Goal: Task Accomplishment & Management: Use online tool/utility

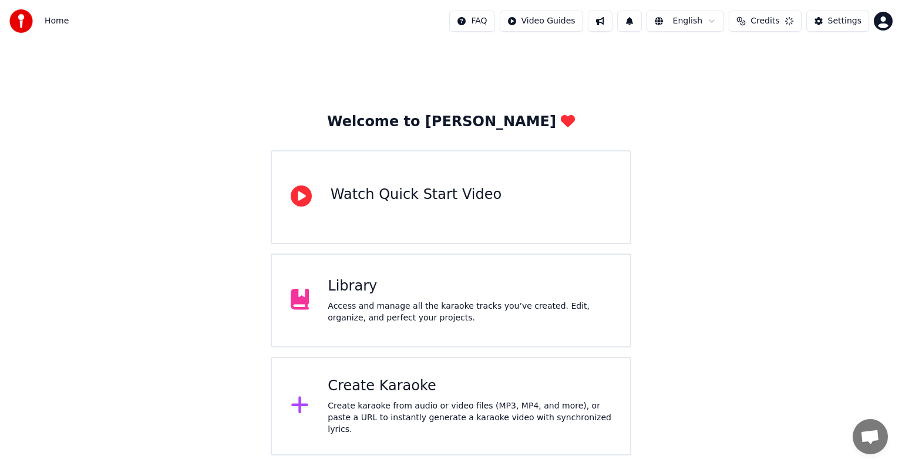
click at [325, 387] on div "Create Karaoke Create karaoke from audio or video files (MP3, MP4, and more), o…" at bounding box center [451, 406] width 360 height 99
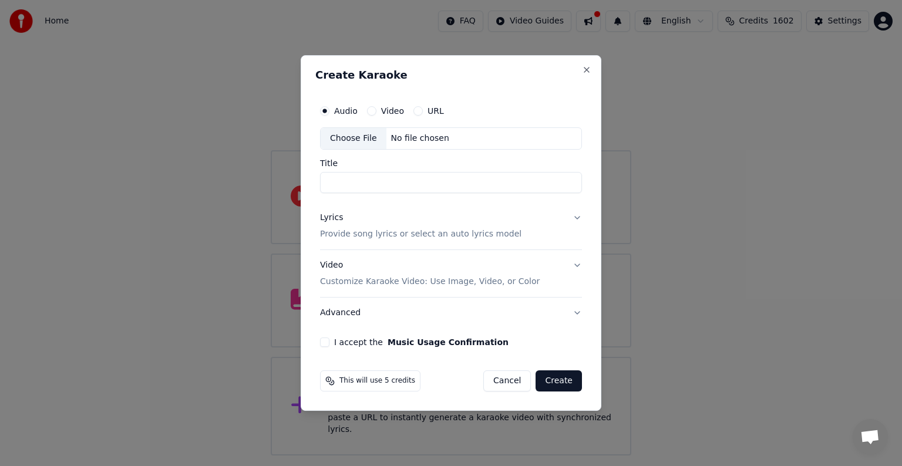
click at [363, 136] on div "Choose File" at bounding box center [354, 138] width 66 height 21
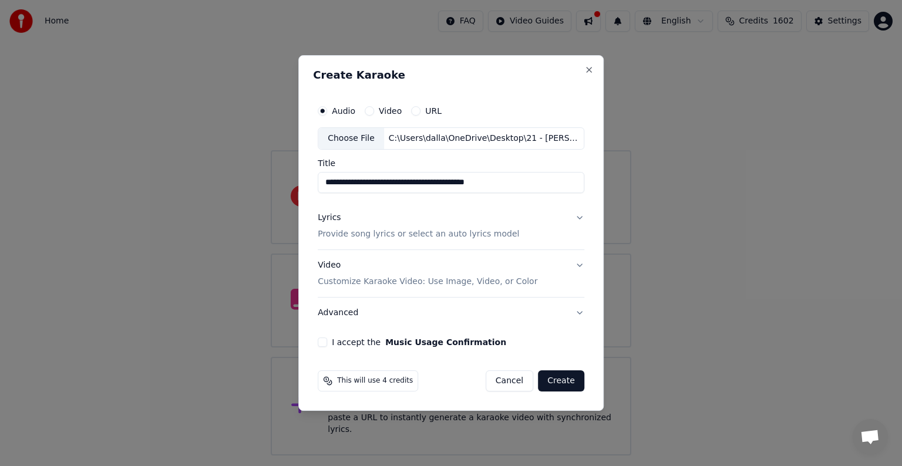
click at [393, 183] on input "**********" at bounding box center [451, 182] width 267 height 21
type input "**********"
click at [487, 235] on p "Provide song lyrics or select an auto lyrics model" at bounding box center [418, 234] width 201 height 12
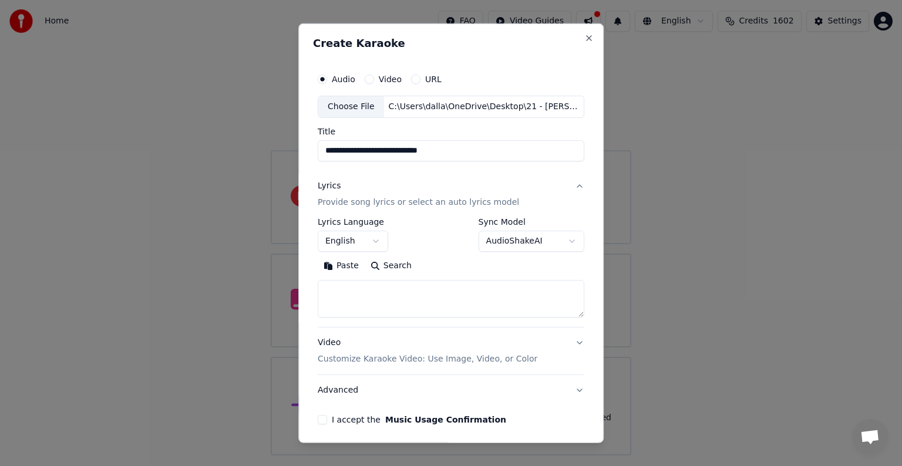
click at [500, 242] on body "**********" at bounding box center [451, 228] width 902 height 456
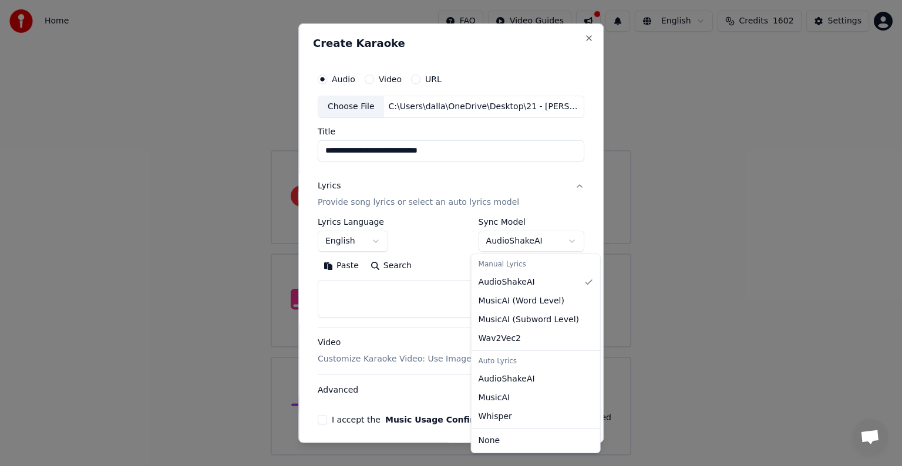
select select "**********"
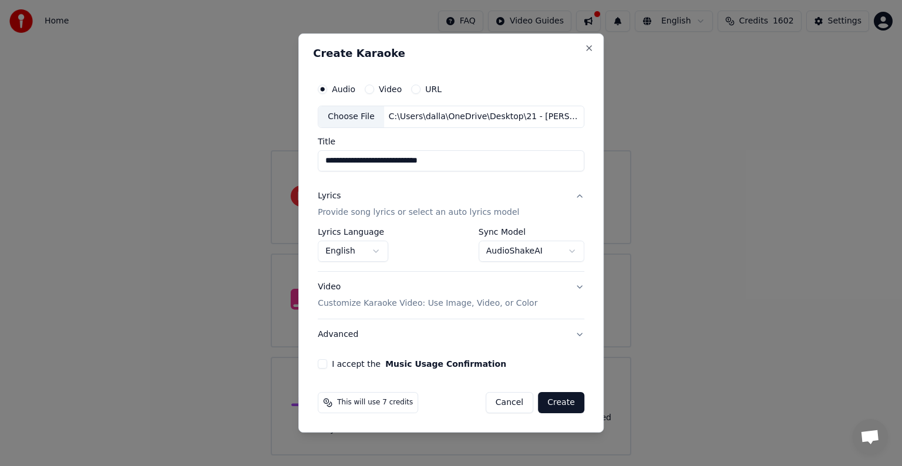
click at [498, 301] on p "Customize Karaoke Video: Use Image, Video, or Color" at bounding box center [428, 304] width 220 height 12
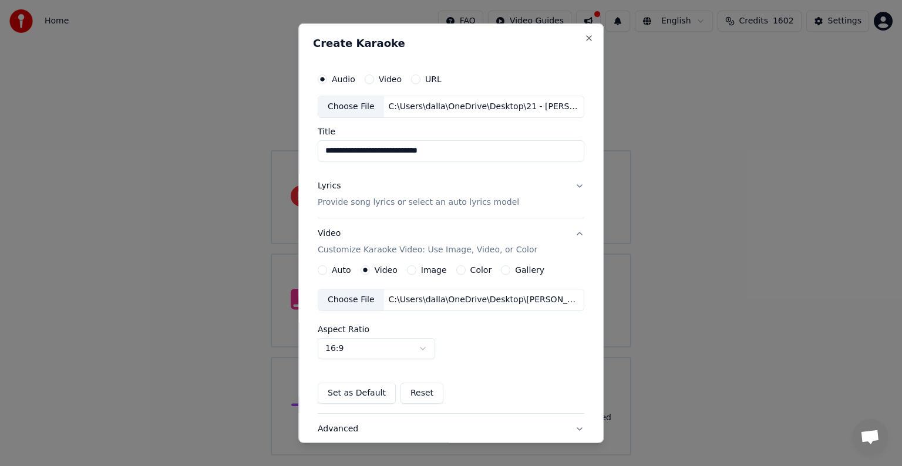
click at [409, 268] on button "Image" at bounding box center [411, 269] width 9 height 9
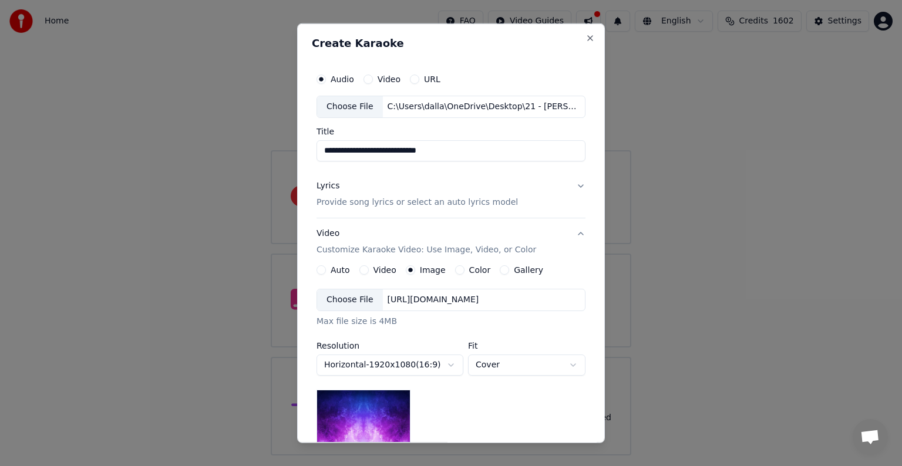
click at [394, 298] on div "[URL][DOMAIN_NAME]" at bounding box center [433, 300] width 101 height 12
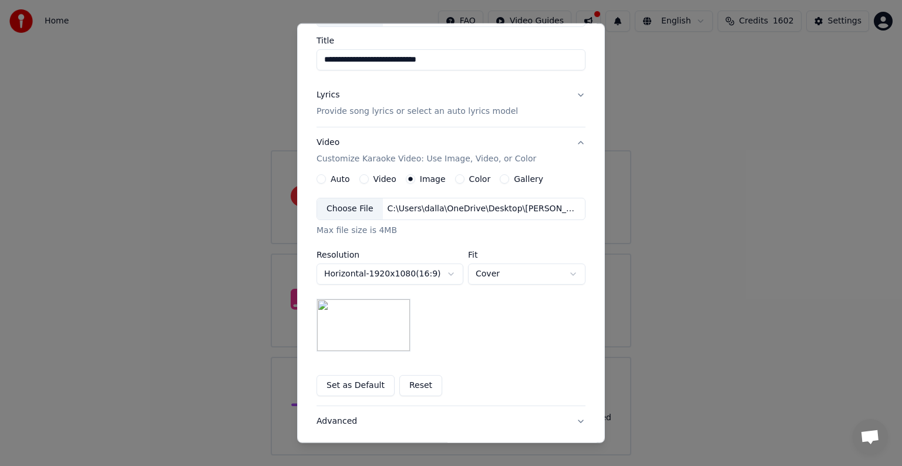
scroll to position [92, 0]
click at [571, 269] on body "**********" at bounding box center [451, 228] width 902 height 456
select select "****"
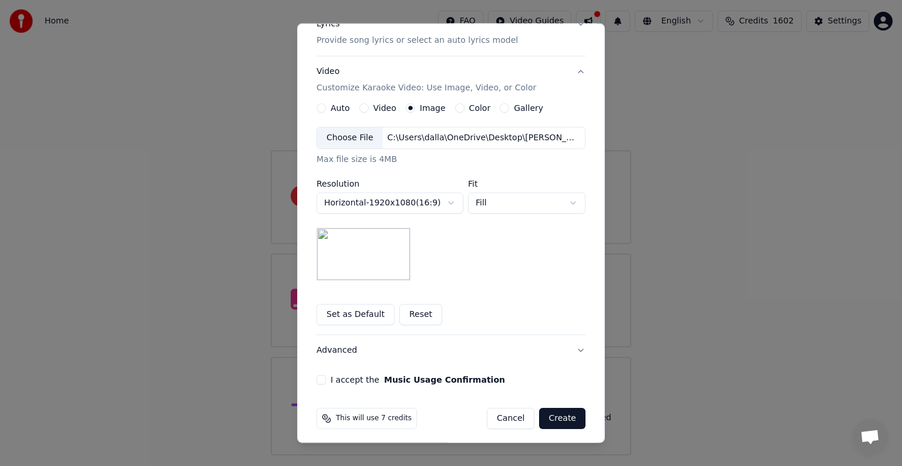
scroll to position [167, 0]
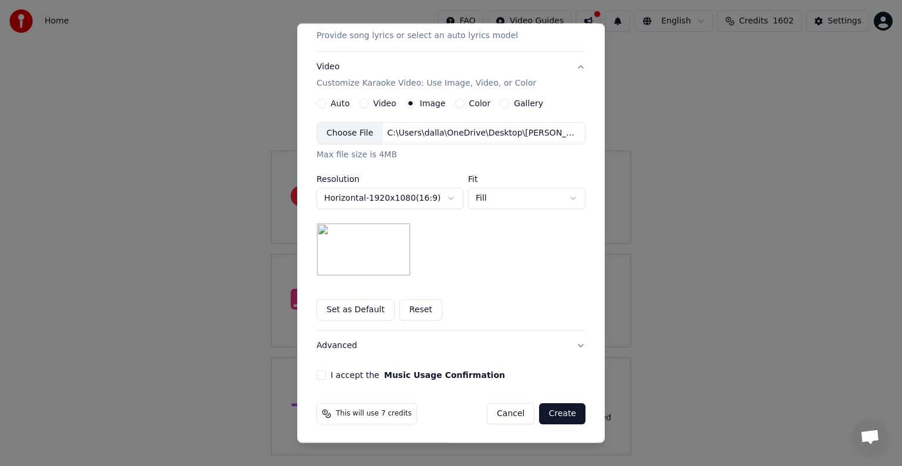
click at [316, 372] on button "I accept the Music Usage Confirmation" at bounding box center [320, 374] width 9 height 9
click at [573, 343] on button "Advanced" at bounding box center [450, 346] width 269 height 31
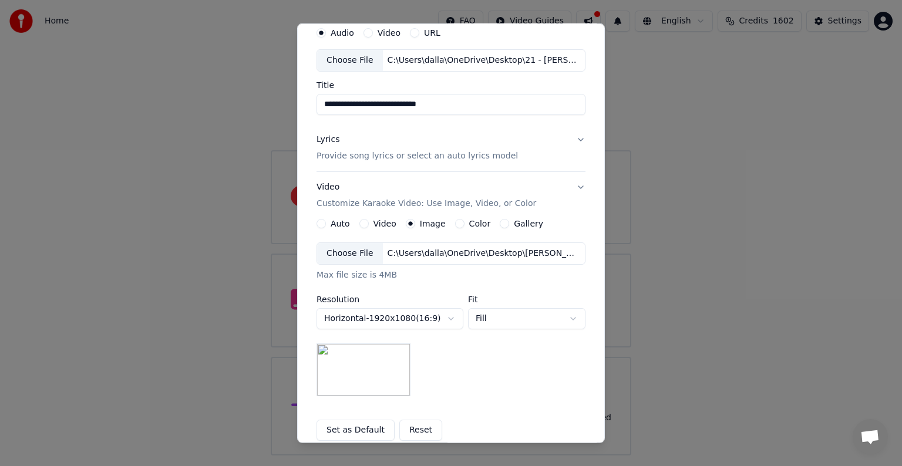
scroll to position [0, 0]
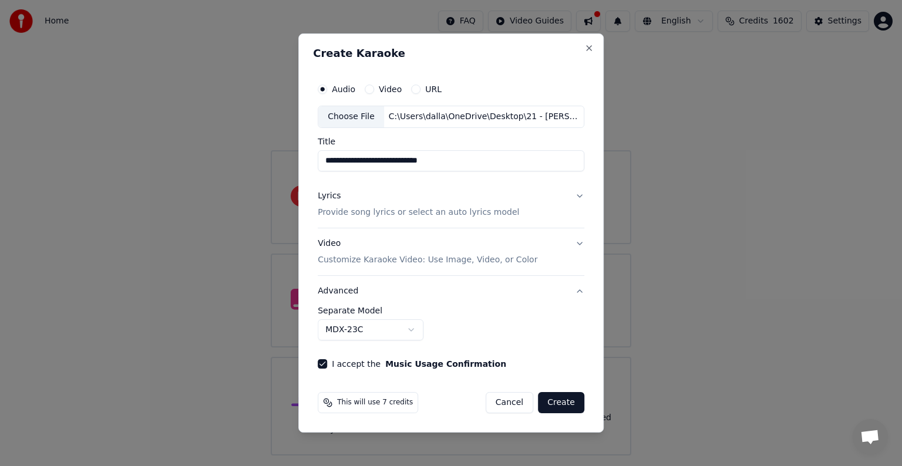
click at [559, 399] on button "Create" at bounding box center [561, 402] width 46 height 21
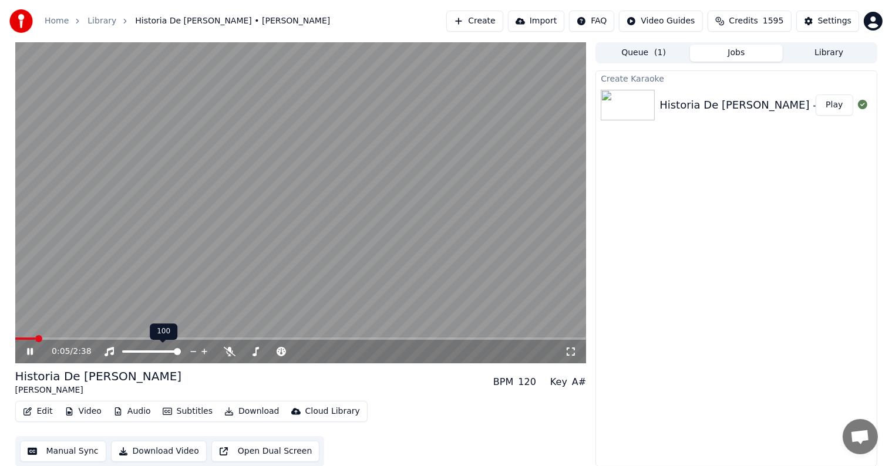
drag, startPoint x: 174, startPoint y: 347, endPoint x: 207, endPoint y: 352, distance: 32.7
click at [207, 352] on div at bounding box center [162, 352] width 95 height 12
click at [301, 355] on span at bounding box center [297, 351] width 7 height 7
click at [15, 341] on span at bounding box center [18, 338] width 7 height 7
click at [29, 349] on icon at bounding box center [39, 351] width 28 height 9
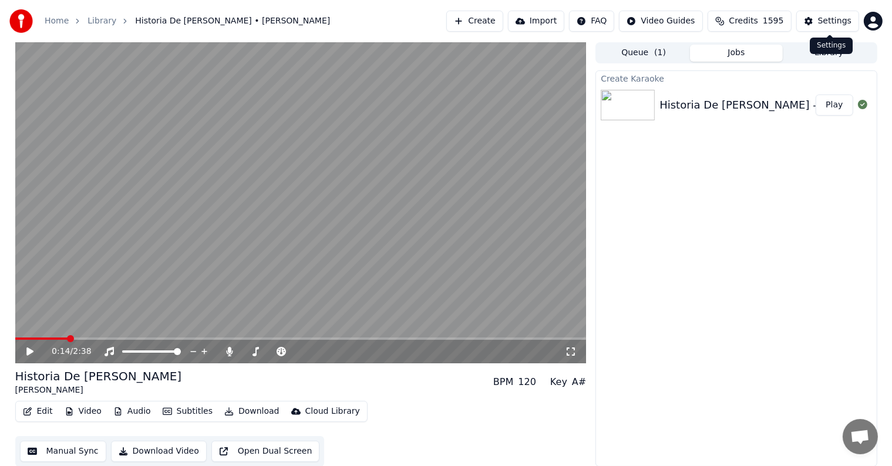
click at [822, 22] on div "Settings" at bounding box center [834, 21] width 33 height 12
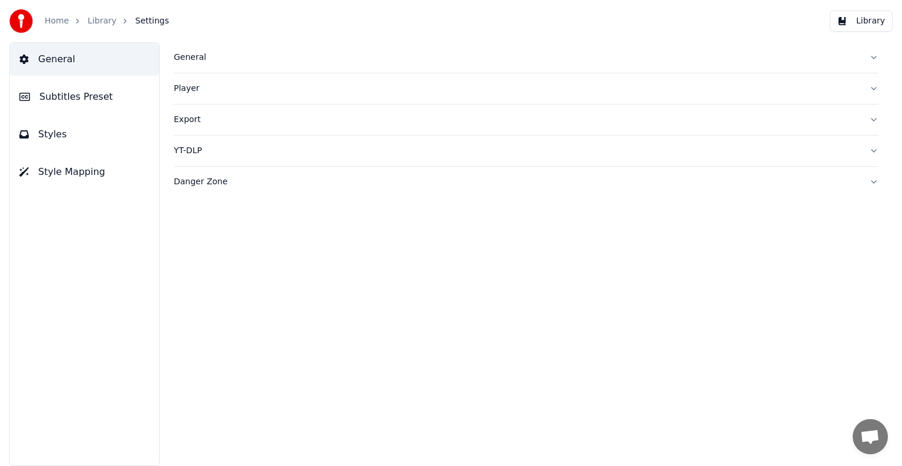
click at [81, 99] on span "Subtitles Preset" at bounding box center [75, 97] width 73 height 14
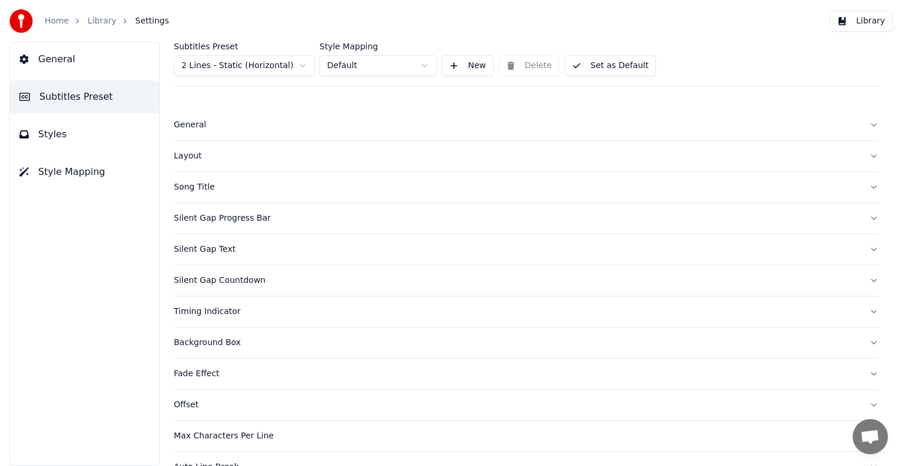
click at [191, 186] on div "Song Title" at bounding box center [517, 187] width 686 height 12
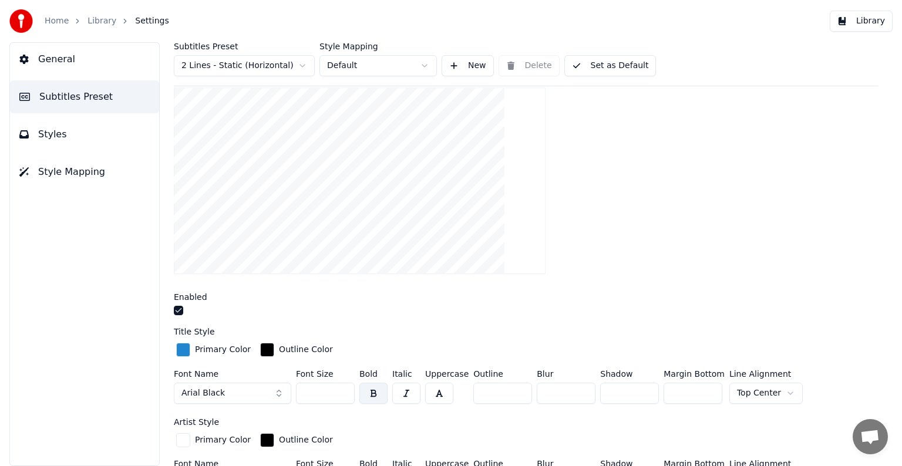
scroll to position [147, 0]
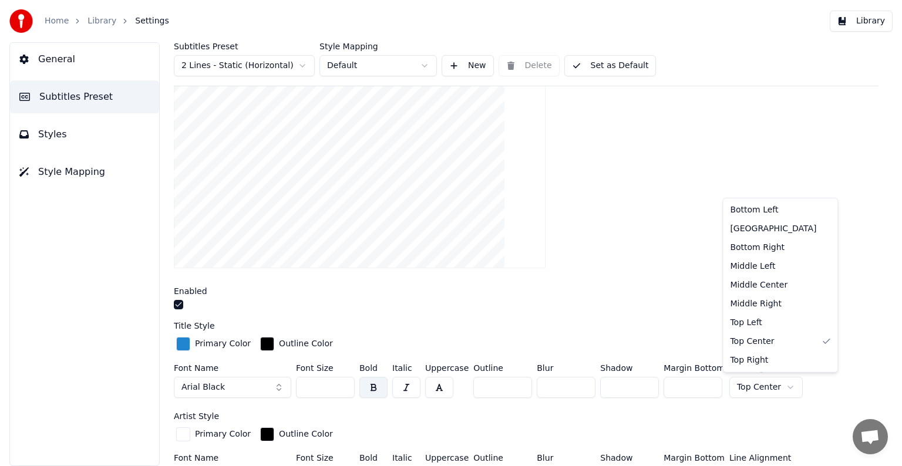
click at [774, 382] on html "Home Library Settings Library General Subtitles Preset Styles Style Mapping Sub…" at bounding box center [451, 233] width 902 height 466
click at [373, 383] on html "Home Library Settings Library General Subtitles Preset Styles Style Mapping Sub…" at bounding box center [451, 233] width 902 height 466
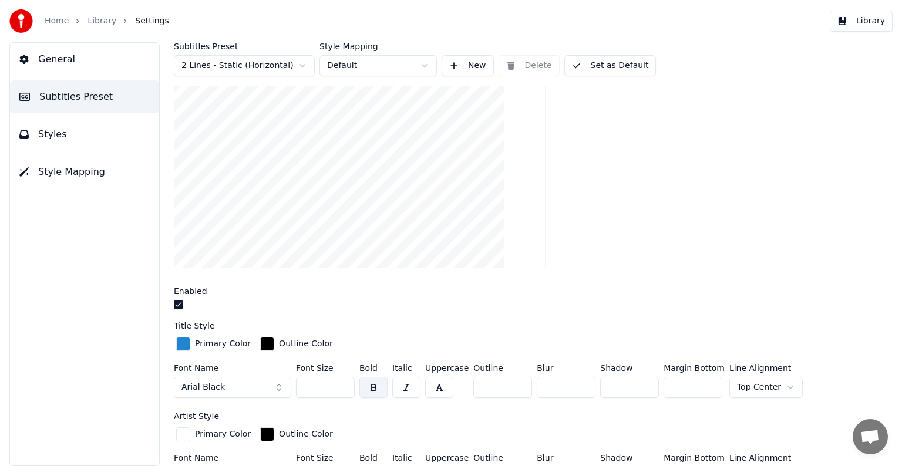
click at [382, 386] on button "button" at bounding box center [373, 387] width 28 height 21
click at [343, 386] on input "***" at bounding box center [325, 387] width 59 height 21
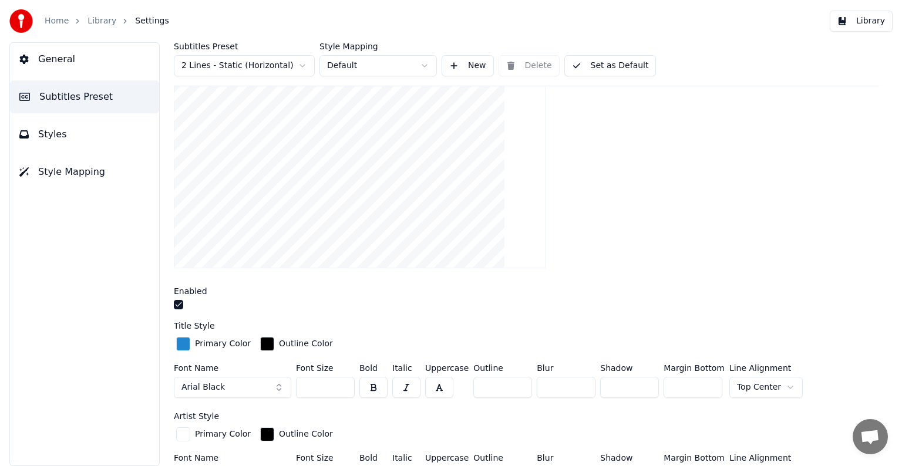
click at [343, 386] on input "***" at bounding box center [325, 387] width 59 height 21
type input "***"
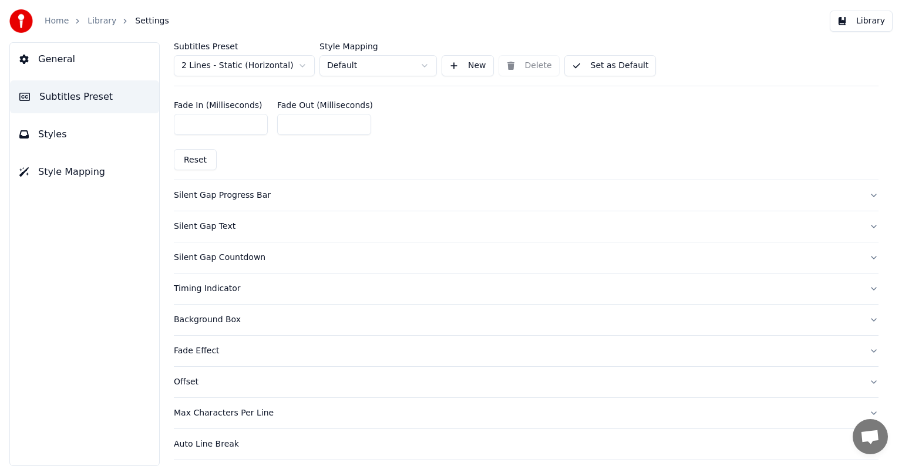
scroll to position [616, 0]
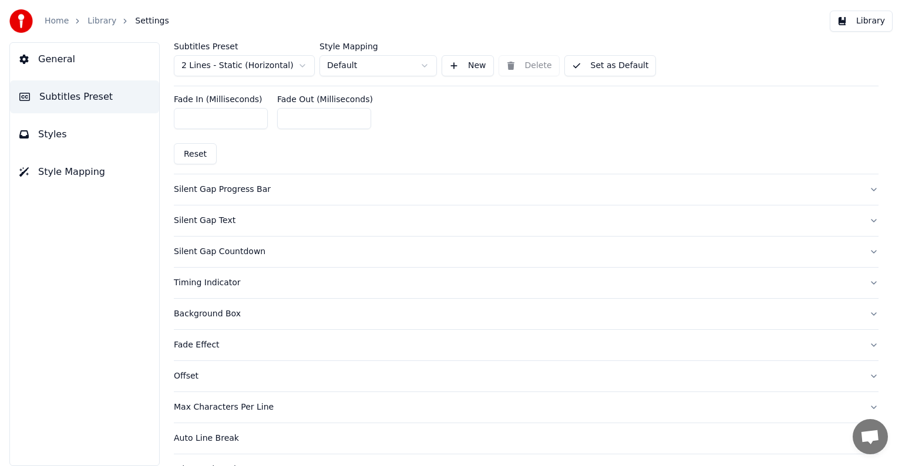
click at [214, 302] on button "Background Box" at bounding box center [526, 314] width 704 height 31
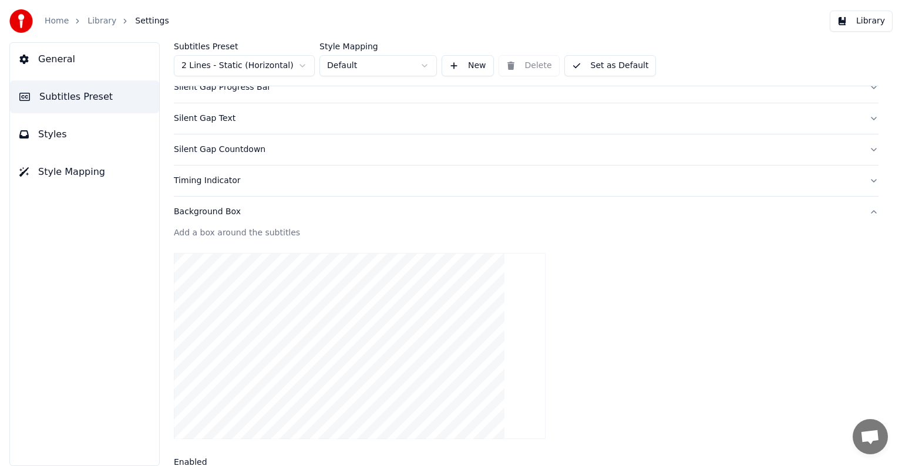
scroll to position [0, 0]
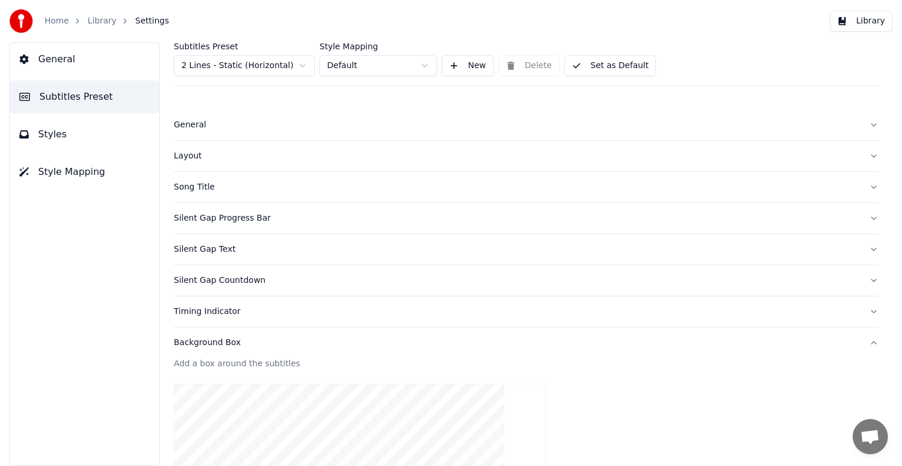
click at [599, 62] on button "Set as Default" at bounding box center [610, 65] width 92 height 21
click at [582, 62] on button "Done" at bounding box center [592, 65] width 56 height 21
click at [598, 63] on button "Set as Default" at bounding box center [610, 65] width 92 height 21
click at [598, 63] on button "Done" at bounding box center [592, 65] width 56 height 21
click at [52, 21] on link "Home" at bounding box center [57, 21] width 24 height 12
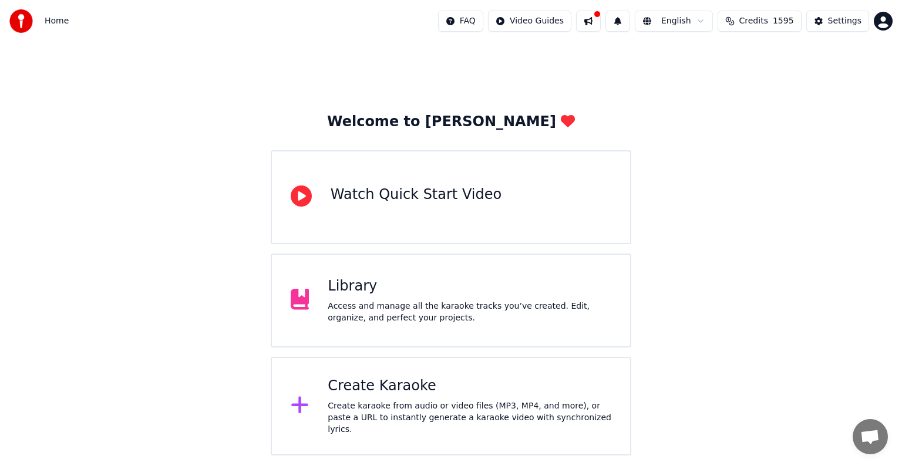
click at [369, 392] on div "Create Karaoke" at bounding box center [470, 386] width 284 height 19
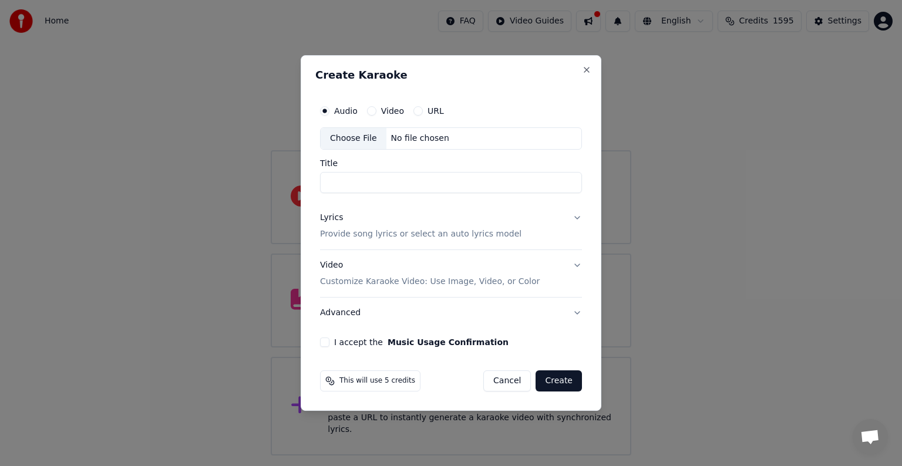
click at [508, 382] on button "Cancel" at bounding box center [507, 380] width 48 height 21
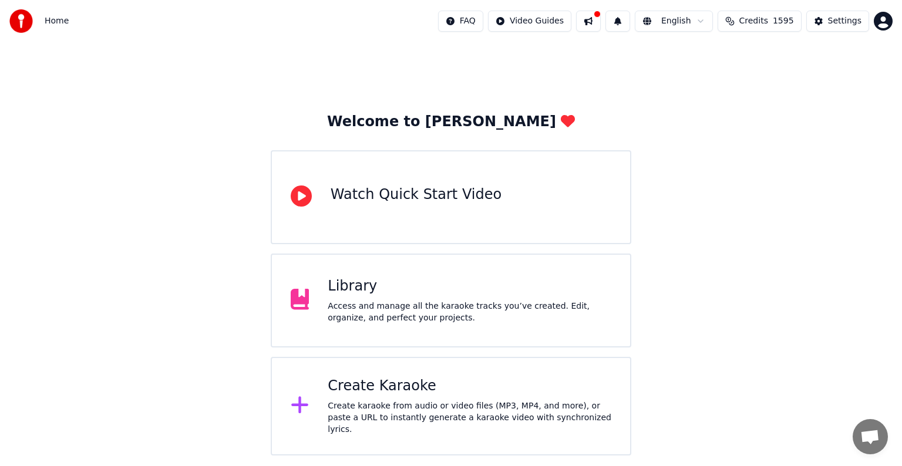
click at [403, 299] on div "Library Access and manage all the karaoke tracks you’ve created. Edit, organize…" at bounding box center [470, 300] width 284 height 47
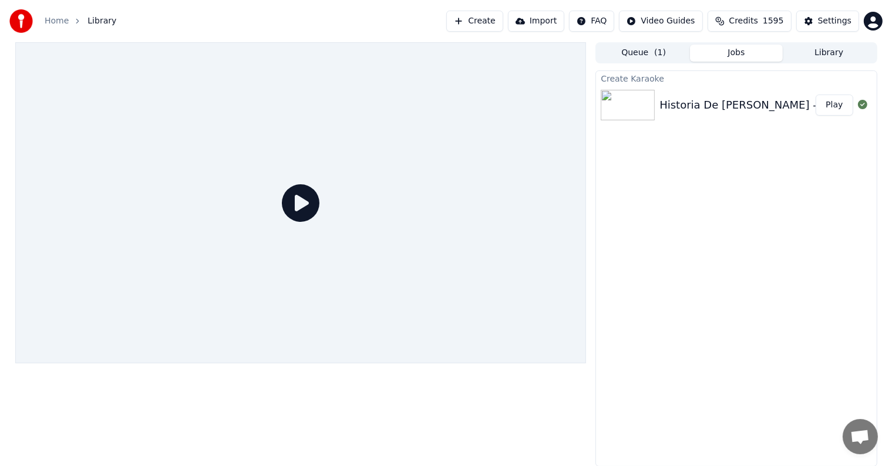
click at [674, 105] on div "Historia De [PERSON_NAME] - [PERSON_NAME]" at bounding box center [783, 105] width 248 height 16
click at [339, 268] on div at bounding box center [300, 202] width 571 height 321
click at [300, 203] on icon at bounding box center [301, 203] width 38 height 38
click at [666, 102] on div "Historia De [PERSON_NAME] - [PERSON_NAME]" at bounding box center [783, 105] width 248 height 16
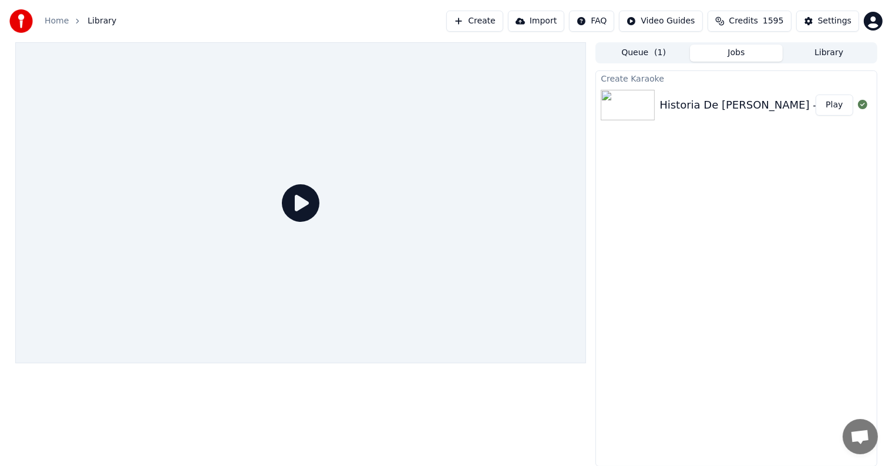
click at [666, 102] on div "Historia De [PERSON_NAME] - [PERSON_NAME]" at bounding box center [783, 105] width 248 height 16
click at [836, 100] on button "Play" at bounding box center [833, 105] width 37 height 21
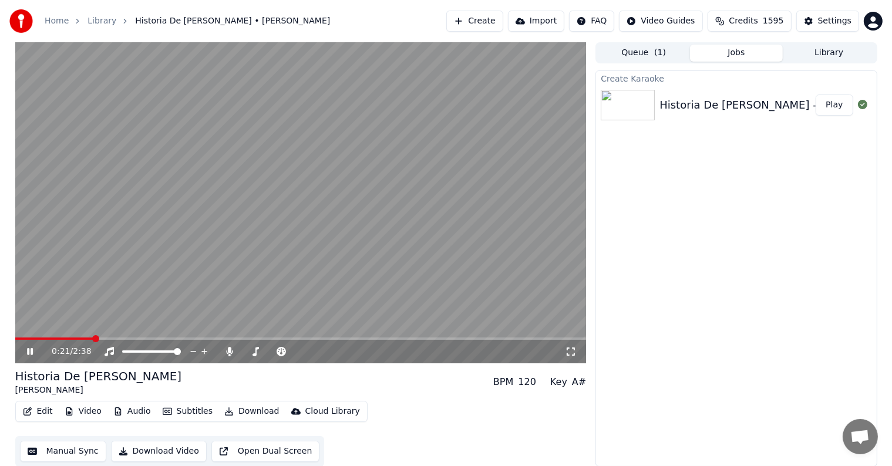
click at [32, 348] on icon at bounding box center [39, 351] width 28 height 9
click at [39, 410] on button "Edit" at bounding box center [37, 411] width 39 height 16
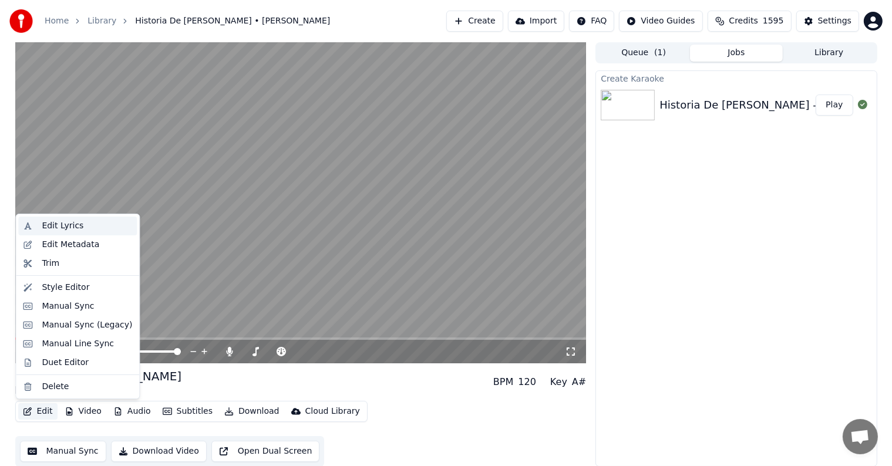
click at [55, 225] on div "Edit Lyrics" at bounding box center [63, 226] width 42 height 12
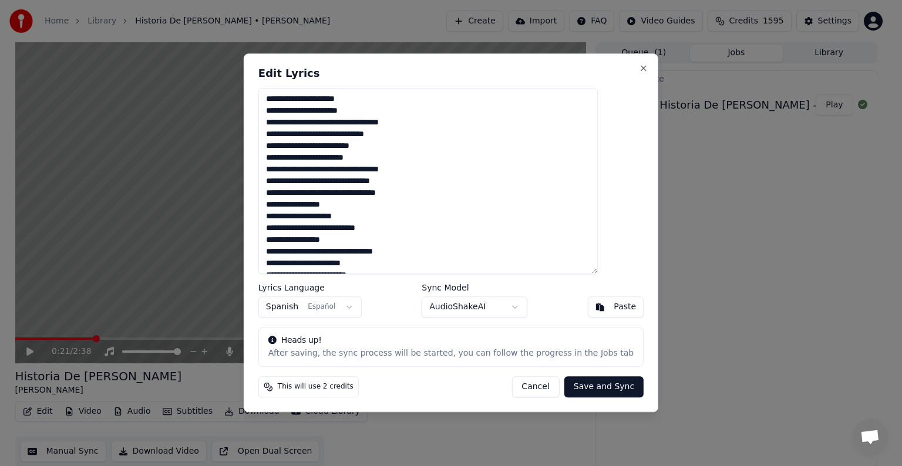
click at [404, 133] on textarea "**********" at bounding box center [427, 181] width 339 height 186
type textarea "**********"
click at [577, 386] on button "Save and Sync" at bounding box center [603, 387] width 79 height 21
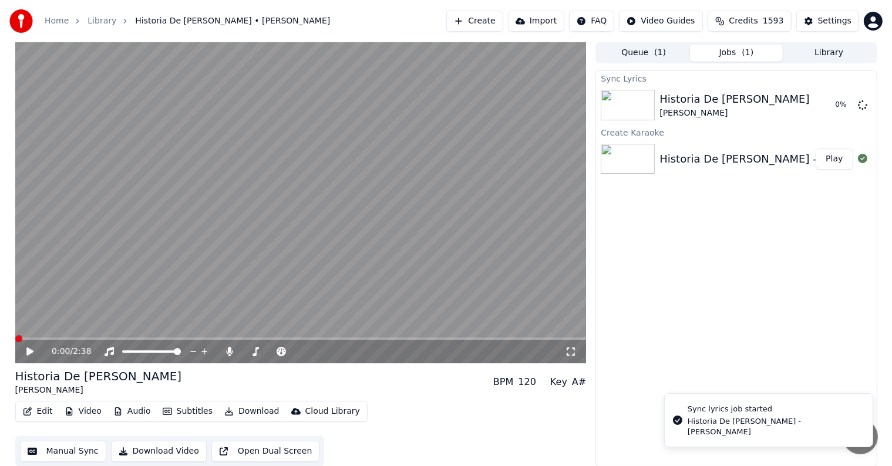
click at [15, 342] on span at bounding box center [18, 338] width 7 height 7
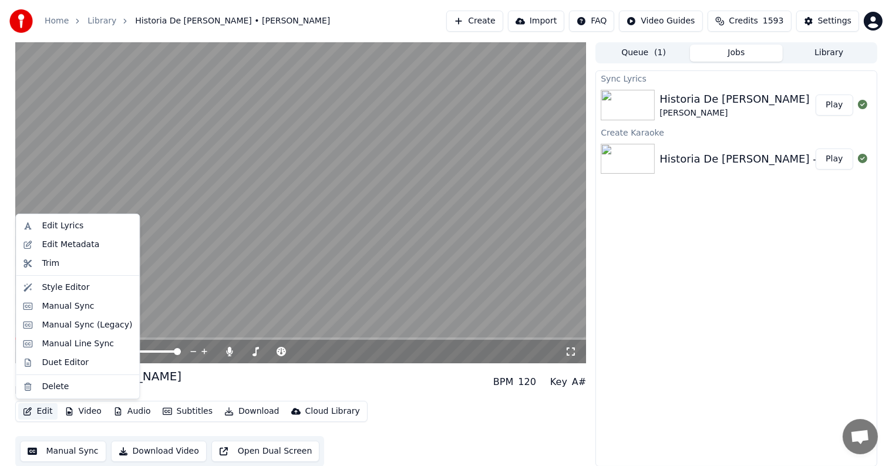
click at [42, 411] on button "Edit" at bounding box center [37, 411] width 39 height 16
click at [193, 336] on video at bounding box center [300, 202] width 571 height 321
click at [38, 412] on button "Edit" at bounding box center [37, 411] width 39 height 16
click at [51, 225] on div "Edit Lyrics" at bounding box center [63, 226] width 42 height 12
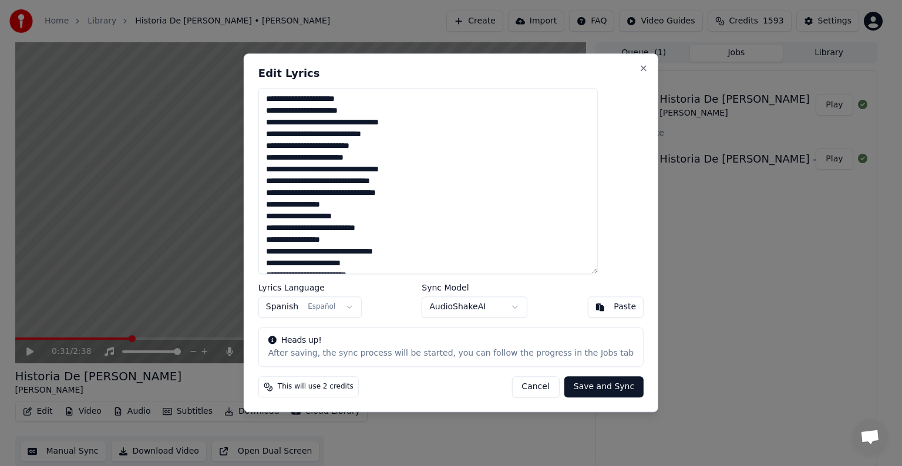
click at [308, 170] on textarea "**********" at bounding box center [427, 181] width 339 height 186
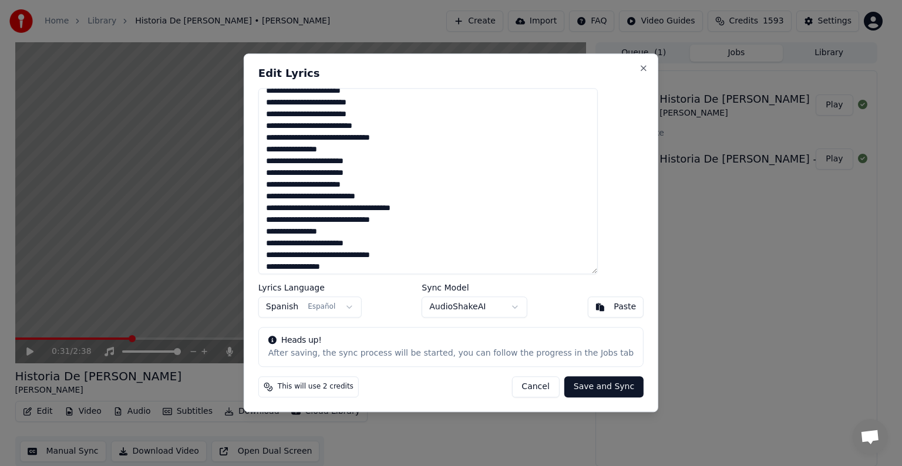
scroll to position [174, 0]
type textarea "**********"
click at [575, 390] on button "Save and Sync" at bounding box center [603, 387] width 79 height 21
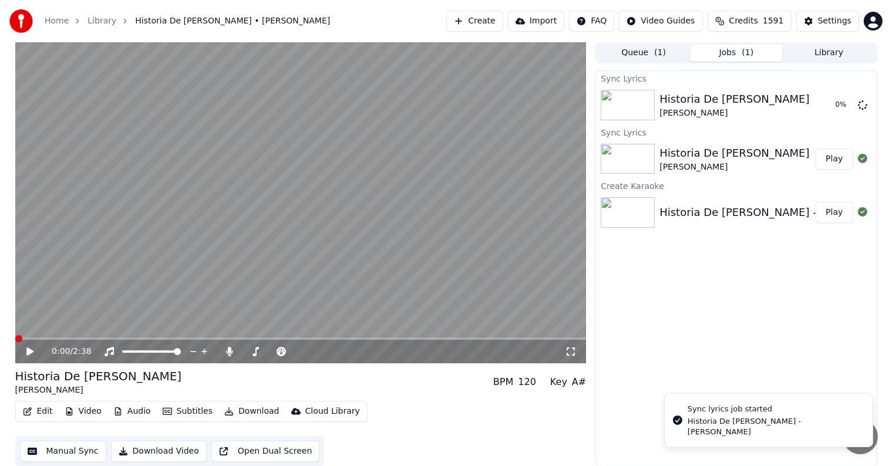
click at [15, 335] on span at bounding box center [18, 338] width 7 height 7
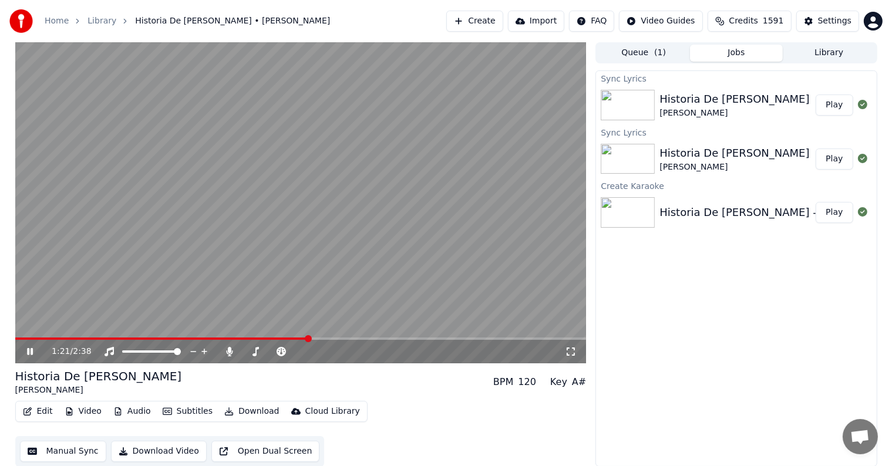
click at [29, 348] on icon at bounding box center [39, 351] width 28 height 9
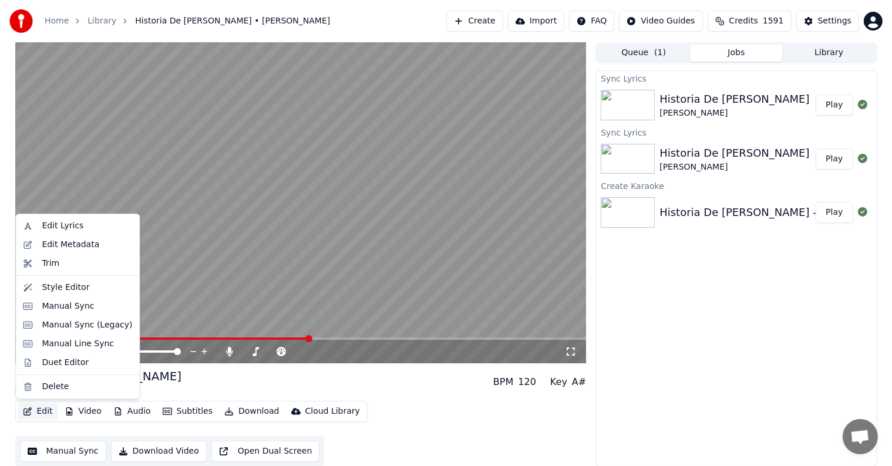
click at [32, 411] on button "Edit" at bounding box center [37, 411] width 39 height 16
click at [59, 224] on div "Edit Lyrics" at bounding box center [63, 226] width 42 height 12
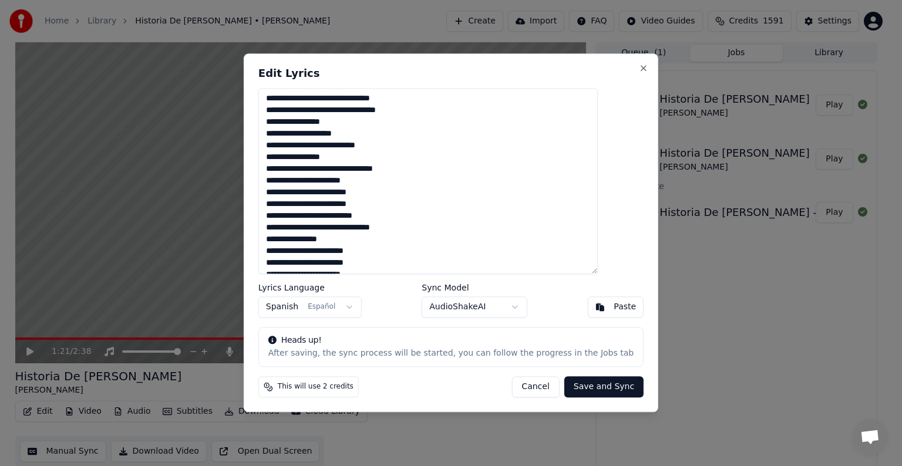
scroll to position [89, 0]
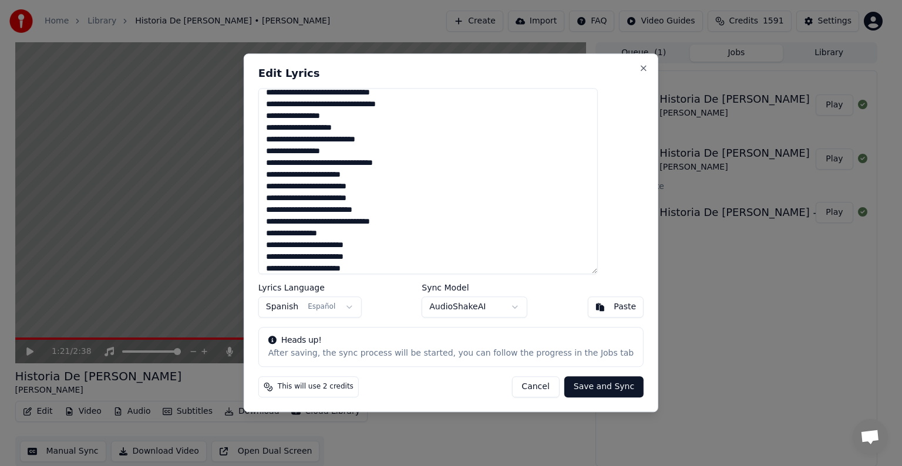
click at [328, 198] on textarea "**********" at bounding box center [427, 181] width 339 height 186
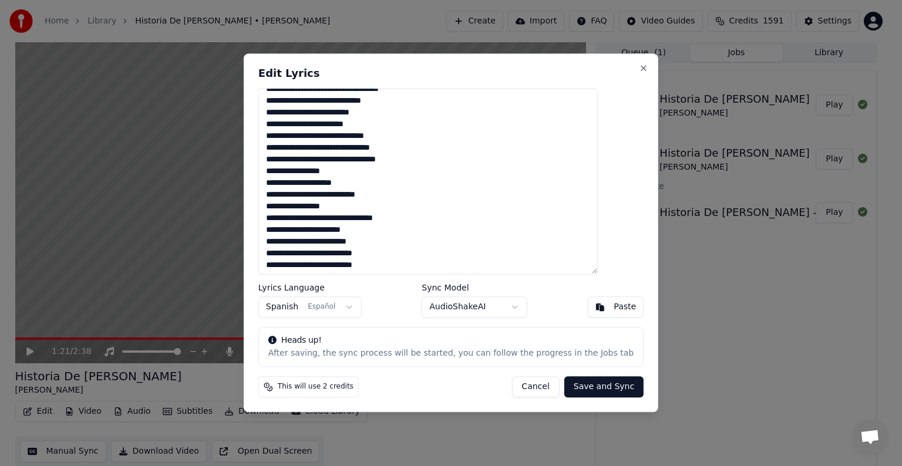
scroll to position [0, 0]
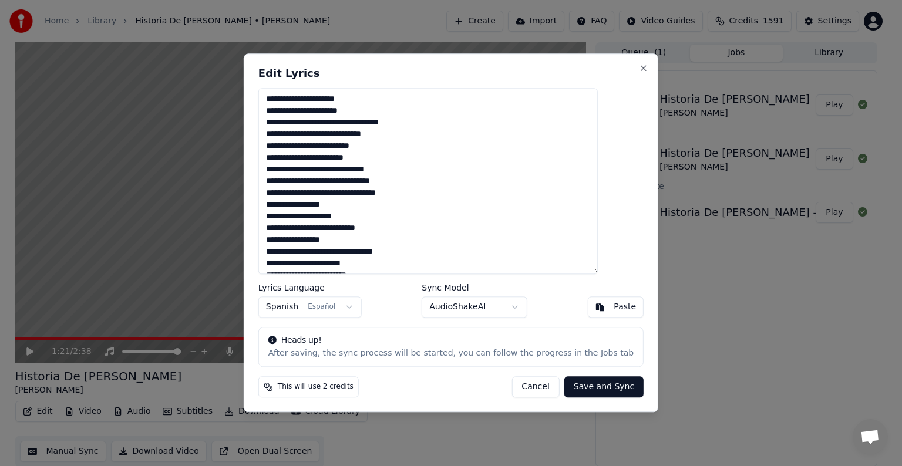
click at [344, 99] on textarea "**********" at bounding box center [427, 181] width 339 height 186
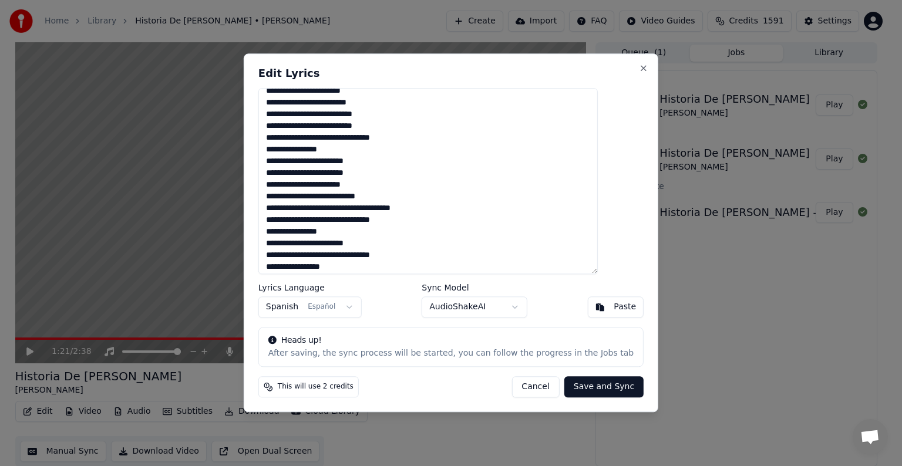
scroll to position [176, 0]
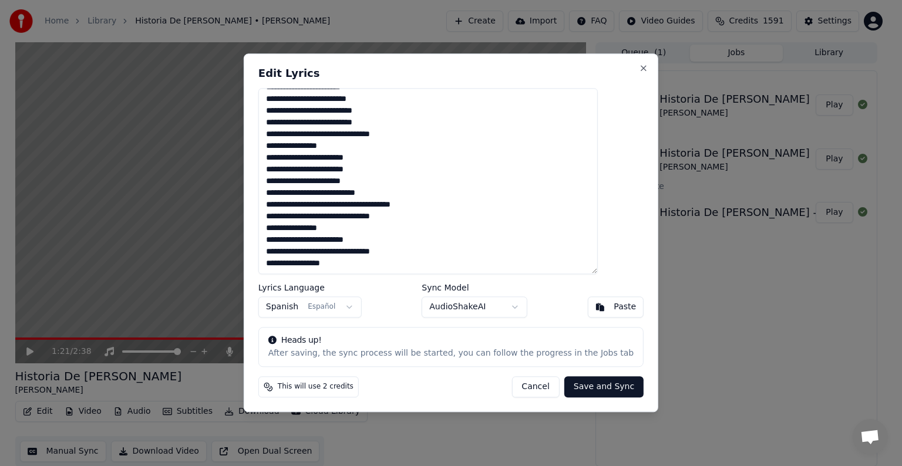
type textarea "**********"
click at [578, 383] on button "Save and Sync" at bounding box center [603, 387] width 79 height 21
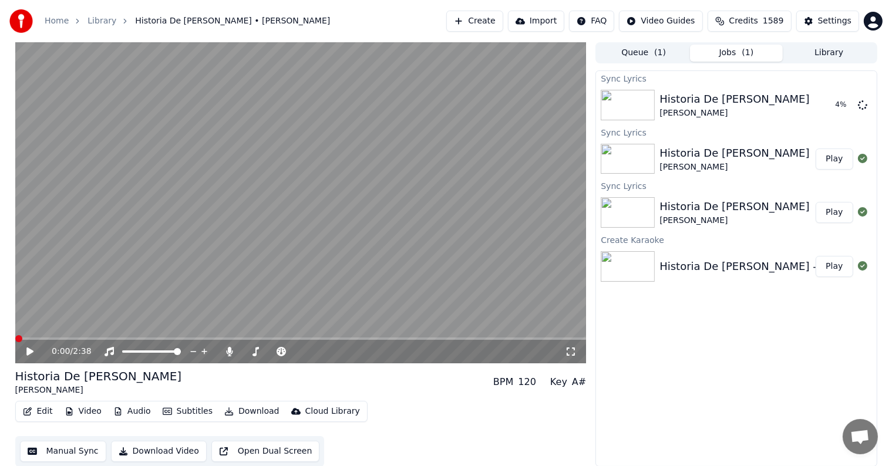
click at [15, 342] on span at bounding box center [18, 338] width 7 height 7
click at [31, 390] on div "[PERSON_NAME]" at bounding box center [98, 391] width 167 height 12
click at [25, 352] on icon at bounding box center [39, 351] width 28 height 9
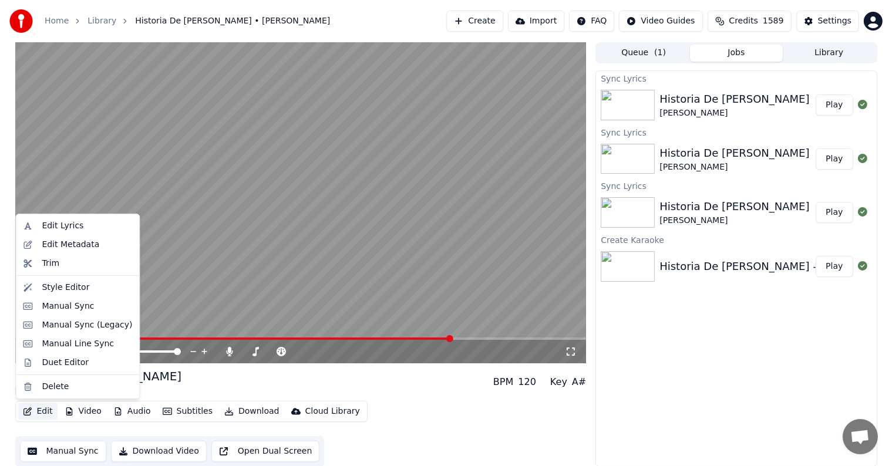
click at [37, 412] on button "Edit" at bounding box center [37, 411] width 39 height 16
click at [51, 228] on div "Edit Lyrics" at bounding box center [63, 226] width 42 height 12
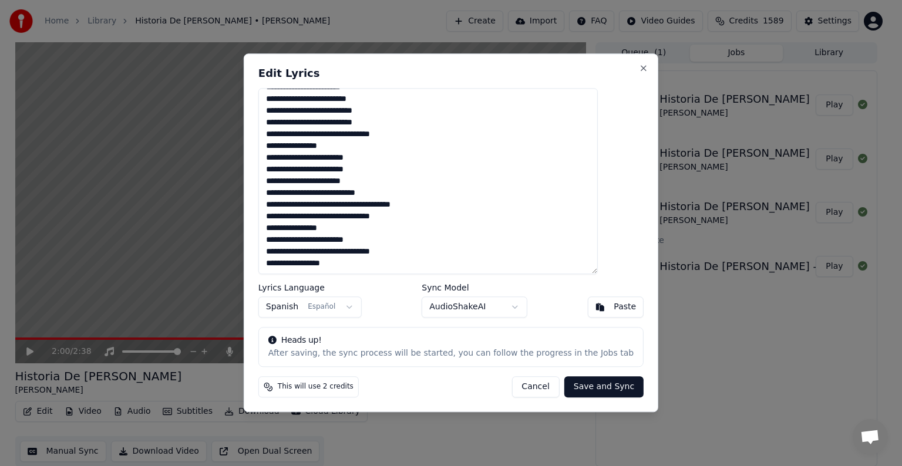
click at [297, 170] on textarea "**********" at bounding box center [427, 181] width 339 height 186
click at [295, 193] on textarea "**********" at bounding box center [427, 181] width 339 height 186
click at [296, 203] on textarea "**********" at bounding box center [427, 181] width 339 height 186
type textarea "**********"
click at [575, 383] on button "Save and Sync" at bounding box center [603, 387] width 79 height 21
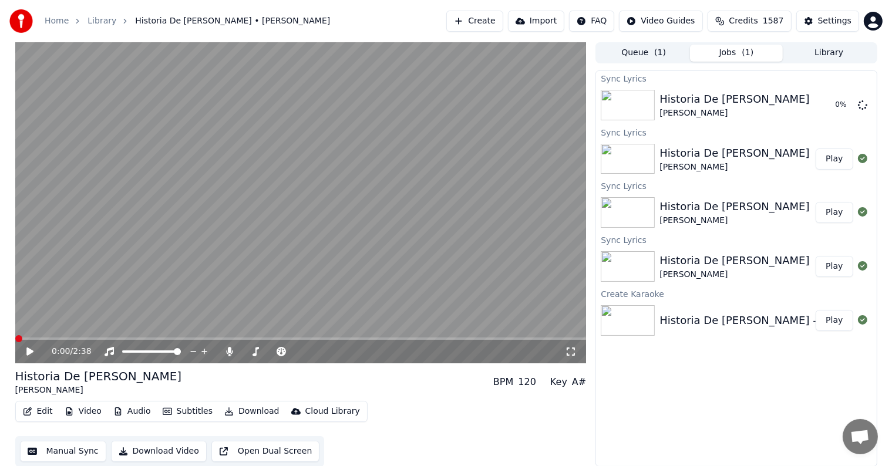
click at [15, 335] on span at bounding box center [18, 338] width 7 height 7
click at [397, 339] on span at bounding box center [206, 339] width 383 height 2
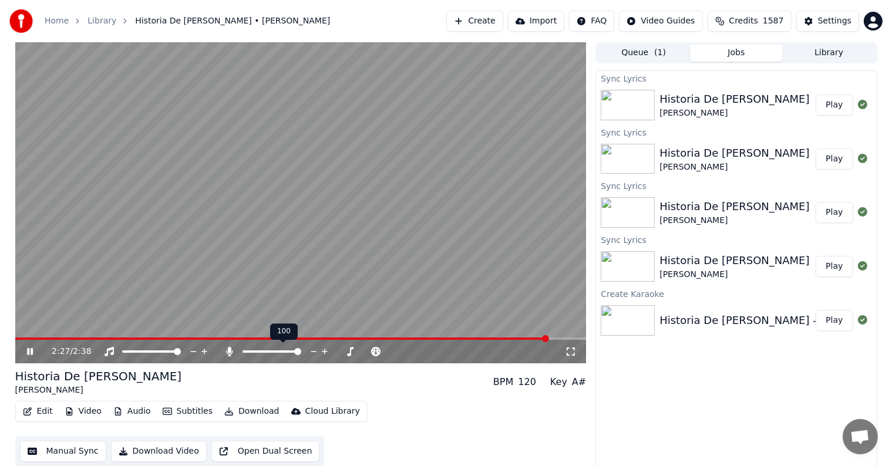
click at [298, 350] on span at bounding box center [297, 351] width 7 height 7
click at [277, 339] on span at bounding box center [284, 339] width 539 height 2
click at [242, 350] on span at bounding box center [245, 351] width 7 height 7
click at [254, 353] on span at bounding box center [256, 351] width 7 height 7
click at [261, 354] on span at bounding box center [262, 351] width 7 height 7
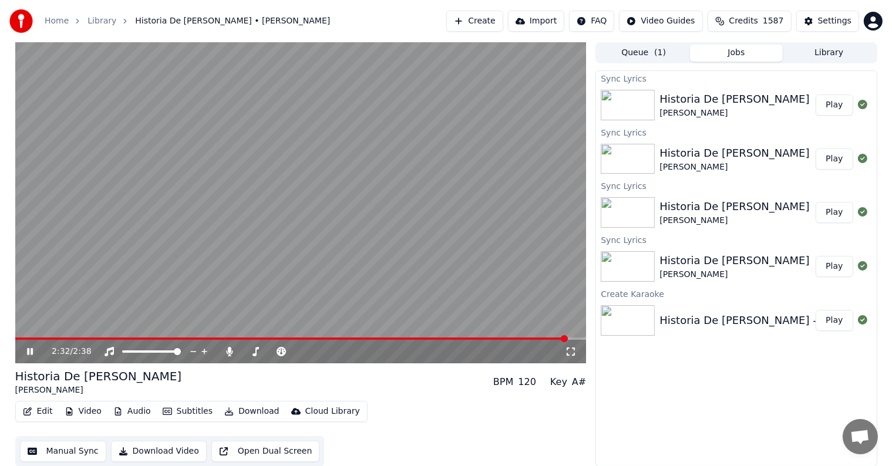
click at [187, 340] on div "2:32 / 2:38" at bounding box center [300, 351] width 571 height 23
click at [187, 339] on span at bounding box center [101, 339] width 173 height 2
click at [260, 350] on span at bounding box center [261, 351] width 7 height 7
click at [30, 350] on icon at bounding box center [39, 351] width 28 height 9
click at [15, 335] on span at bounding box center [18, 338] width 7 height 7
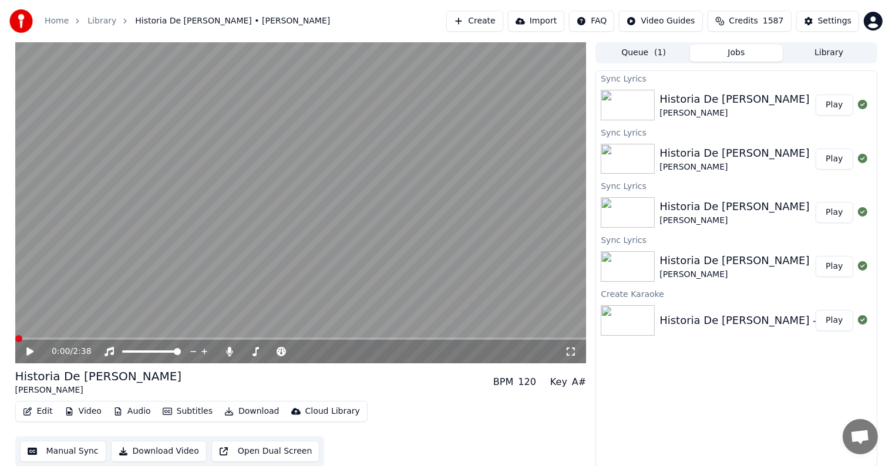
click at [237, 411] on button "Download" at bounding box center [252, 411] width 65 height 16
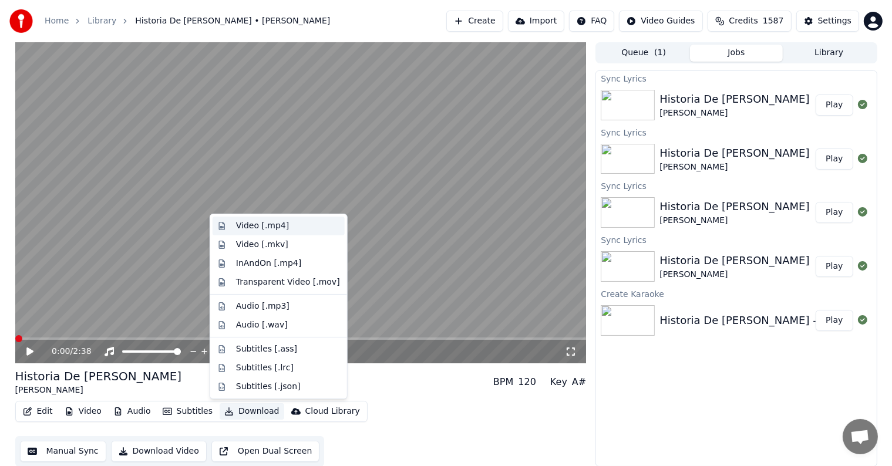
click at [249, 223] on div "Video [.mp4]" at bounding box center [262, 226] width 53 height 12
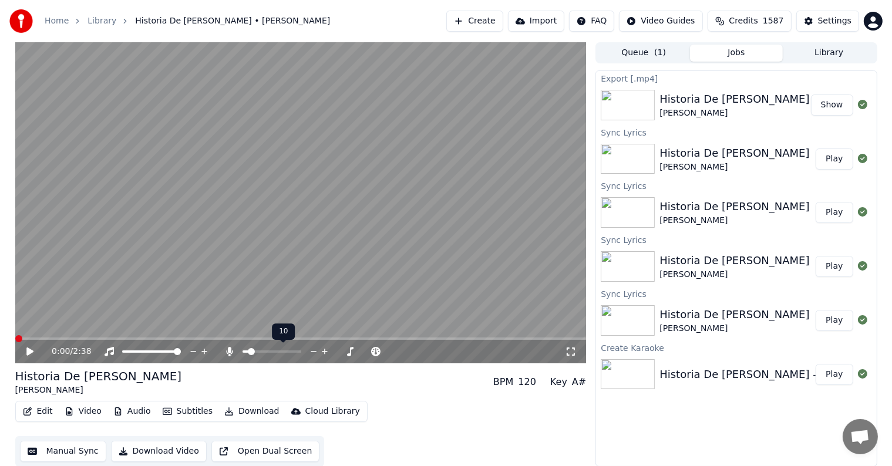
click at [248, 350] on span at bounding box center [251, 351] width 7 height 7
click at [28, 350] on icon at bounding box center [29, 352] width 7 height 8
click at [242, 350] on span at bounding box center [245, 351] width 7 height 7
click at [231, 351] on icon at bounding box center [230, 351] width 12 height 9
click at [251, 350] on span at bounding box center [246, 351] width 8 height 2
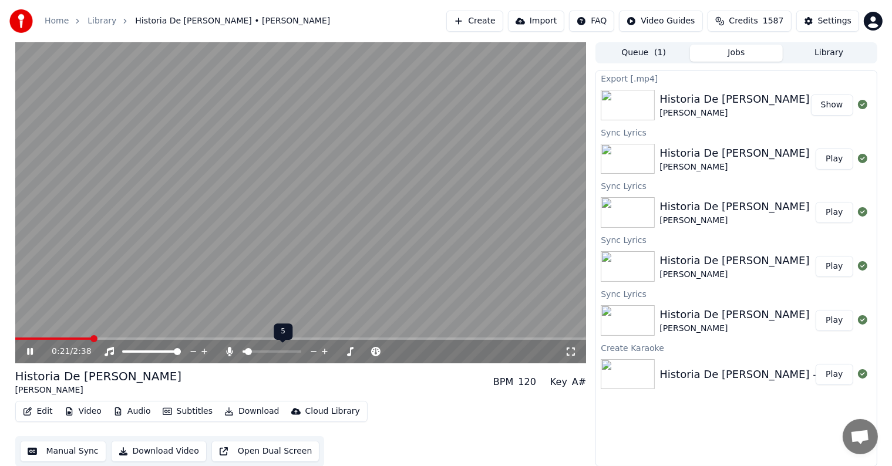
click at [245, 350] on span at bounding box center [248, 351] width 7 height 7
click at [15, 342] on span at bounding box center [18, 338] width 7 height 7
click at [30, 349] on icon at bounding box center [39, 351] width 28 height 9
click at [15, 340] on span at bounding box center [18, 338] width 7 height 7
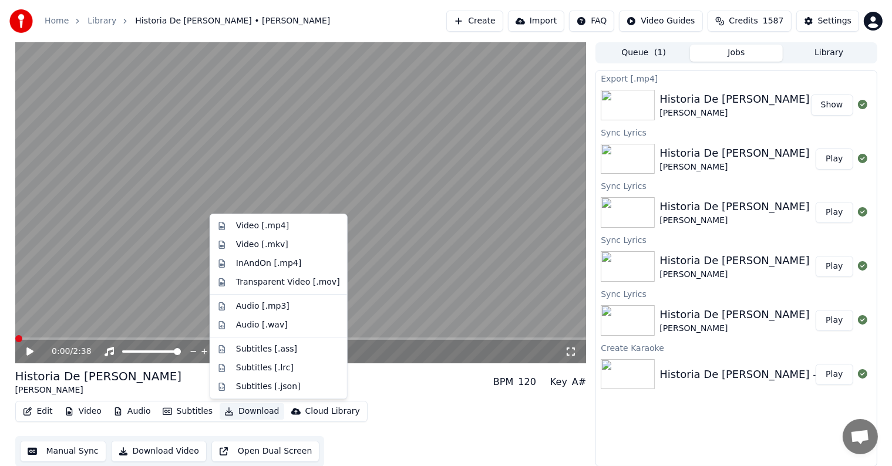
click at [244, 407] on button "Download" at bounding box center [252, 411] width 65 height 16
click at [251, 228] on div "Video [.mp4]" at bounding box center [262, 226] width 53 height 12
